Goal: Task Accomplishment & Management: Complete application form

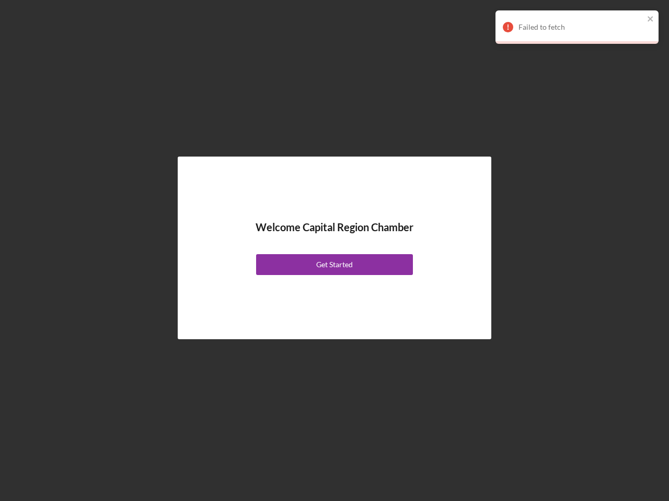
click at [334, 251] on div "Welcome Capital Region Chamber Get Started" at bounding box center [334, 248] width 261 height 131
click at [334, 265] on div "Get Started" at bounding box center [334, 264] width 37 height 21
